Goal: Find specific page/section: Find specific page/section

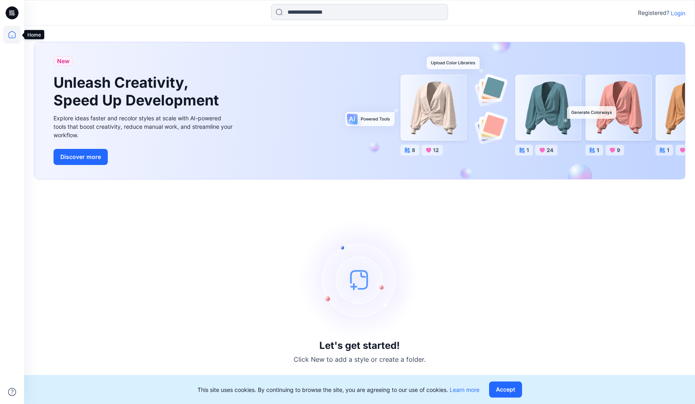
click at [16, 40] on icon at bounding box center [12, 35] width 18 height 18
click at [11, 34] on icon at bounding box center [12, 35] width 18 height 18
click at [679, 13] on p "Login" at bounding box center [678, 13] width 14 height 8
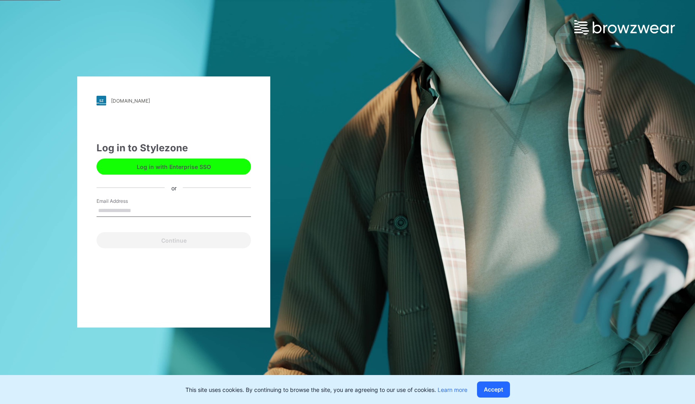
type input "**********"
click at [170, 239] on button "Continue" at bounding box center [173, 240] width 154 height 16
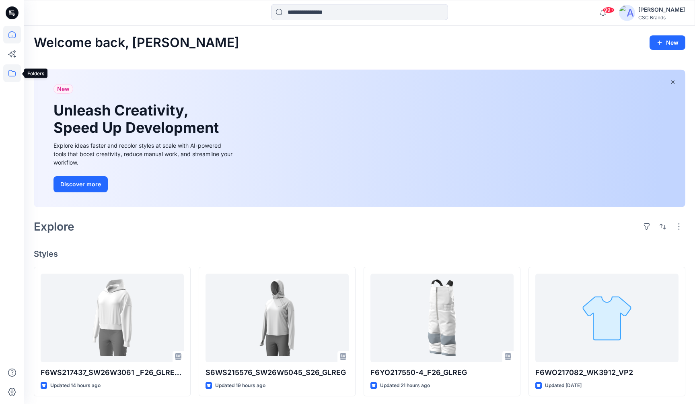
click at [10, 77] on icon at bounding box center [12, 73] width 18 height 18
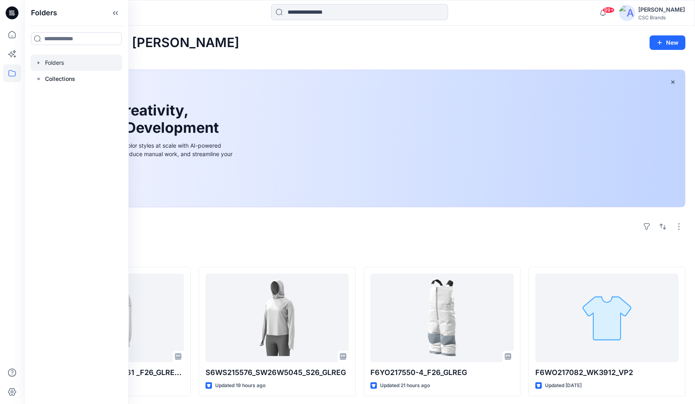
click at [67, 65] on div at bounding box center [77, 63] width 92 height 16
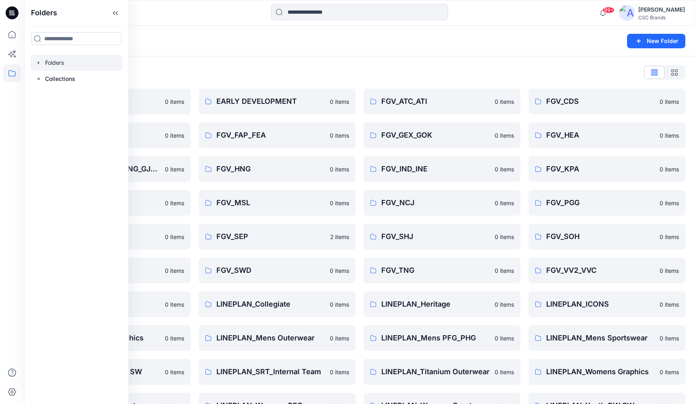
click at [209, 55] on div "Folders New Folder" at bounding box center [359, 41] width 671 height 31
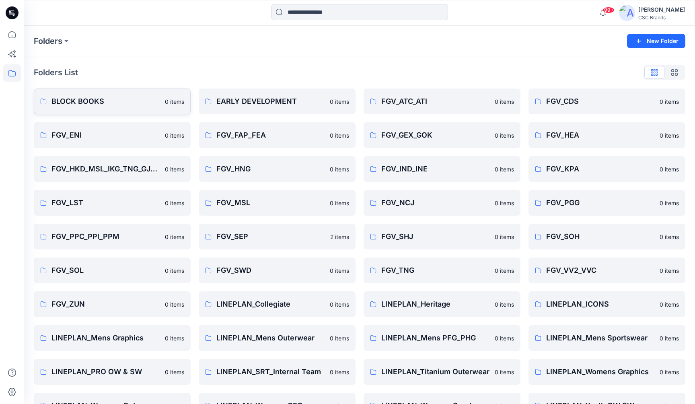
click at [86, 98] on p "BLOCK BOOKS" at bounding box center [105, 101] width 109 height 11
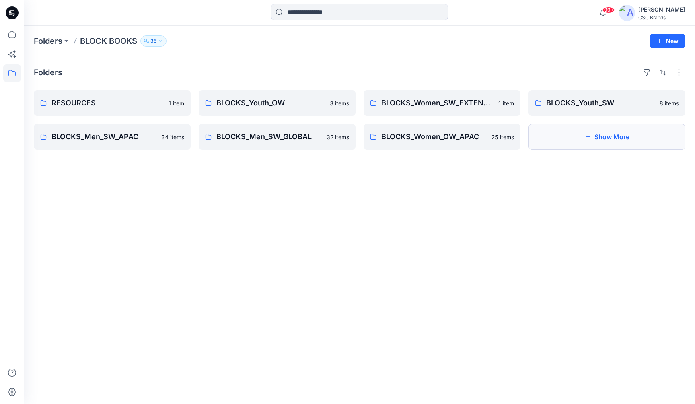
click at [560, 134] on button "Show More" at bounding box center [606, 137] width 157 height 26
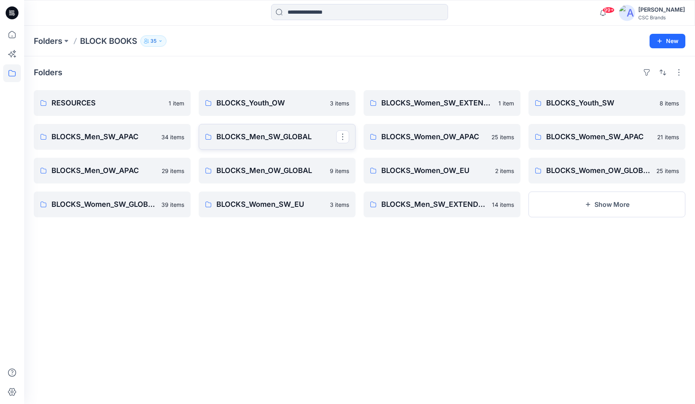
click at [277, 137] on p "BLOCKS_Men_SW_GLOBAL" at bounding box center [276, 136] width 120 height 11
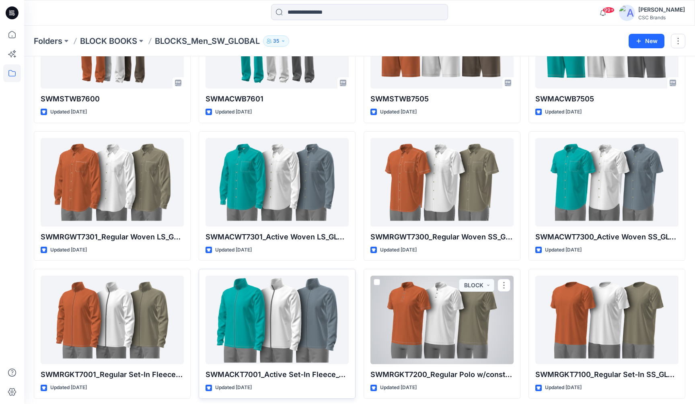
scroll to position [785, 0]
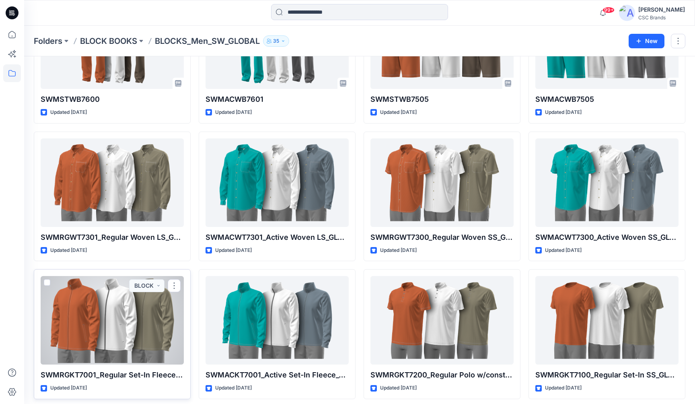
click at [128, 328] on div at bounding box center [112, 320] width 143 height 88
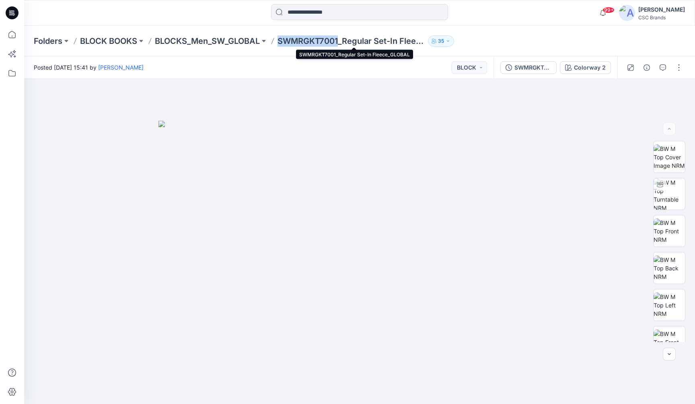
drag, startPoint x: 342, startPoint y: 40, endPoint x: 281, endPoint y: 40, distance: 60.3
click at [281, 40] on p "SWMRGKT7001_Regular Set-In Fleece_GLOBAL" at bounding box center [350, 40] width 147 height 11
copy p "SWMRGKT7001"
